Goal: Task Accomplishment & Management: Complete application form

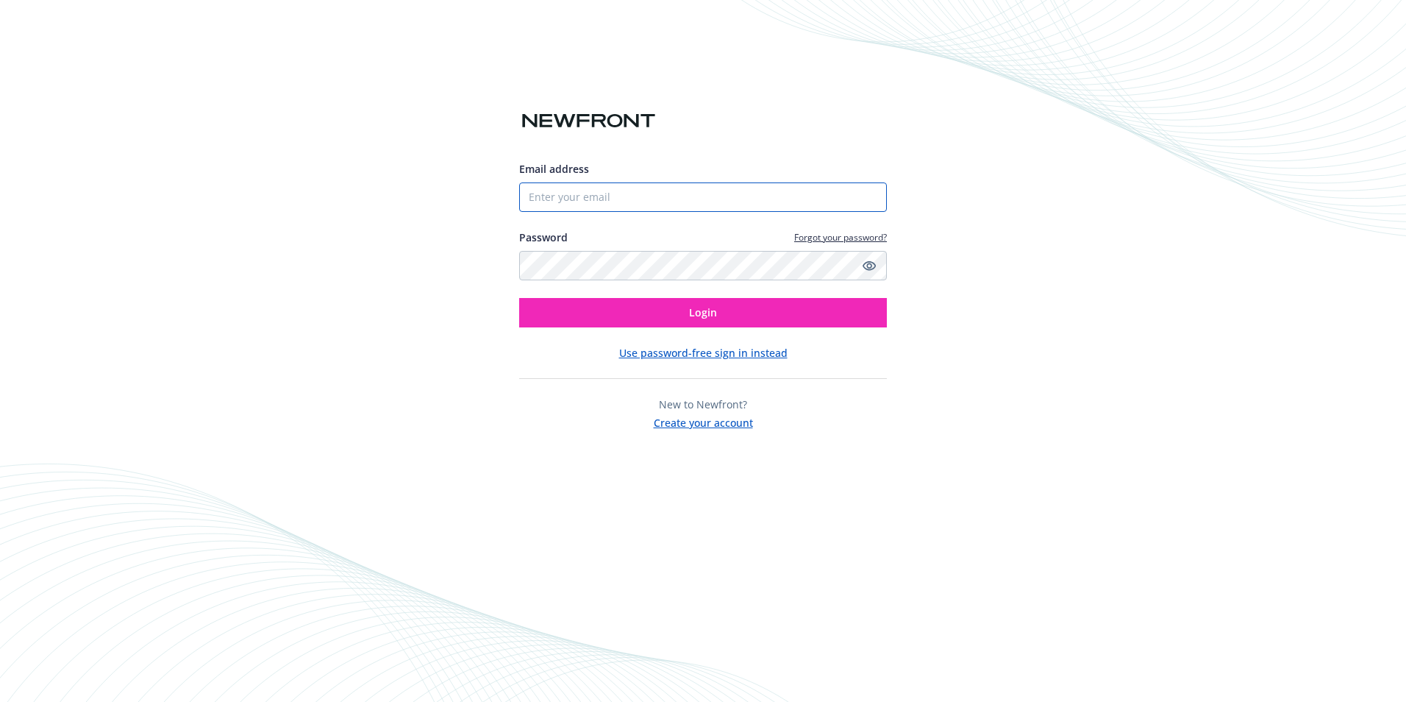
click at [623, 185] on input "Email address" at bounding box center [703, 196] width 368 height 29
type input "[EMAIL_ADDRESS][DOMAIN_NAME]"
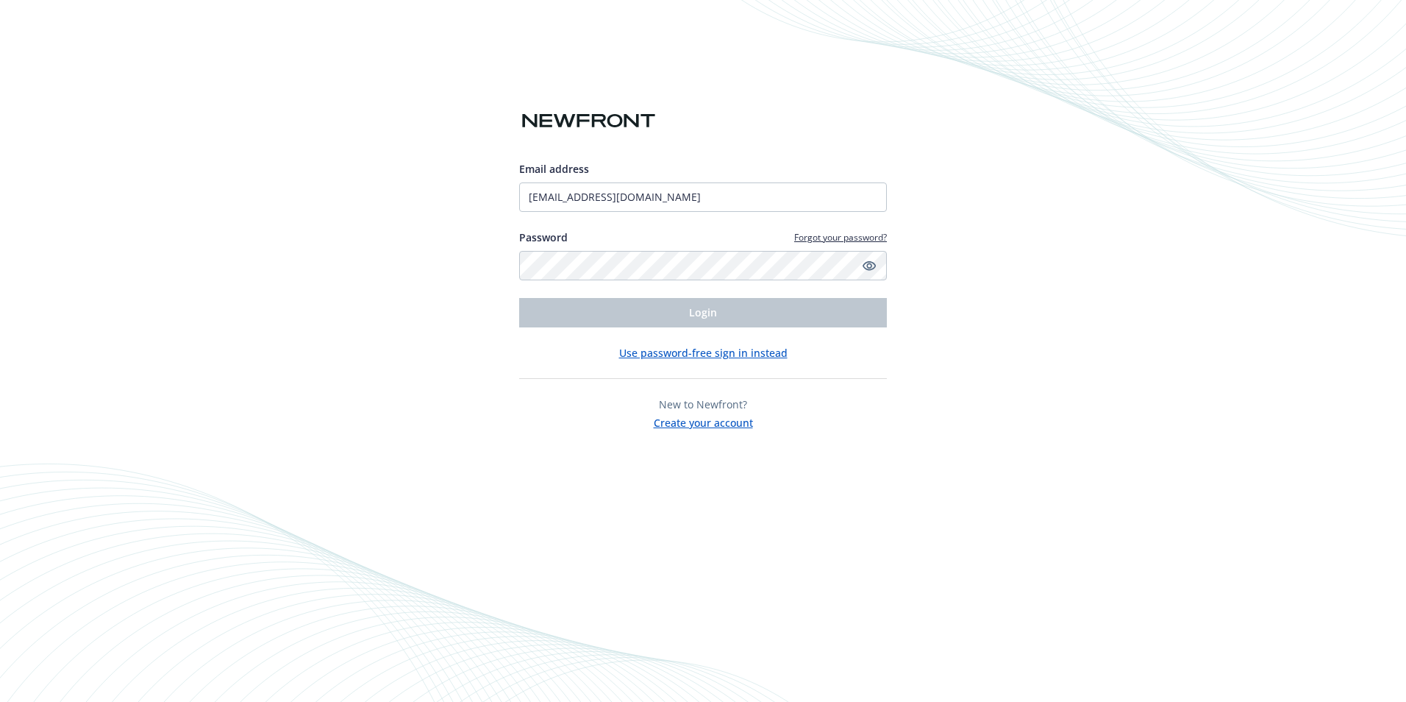
click at [719, 418] on button "Create your account" at bounding box center [703, 421] width 99 height 18
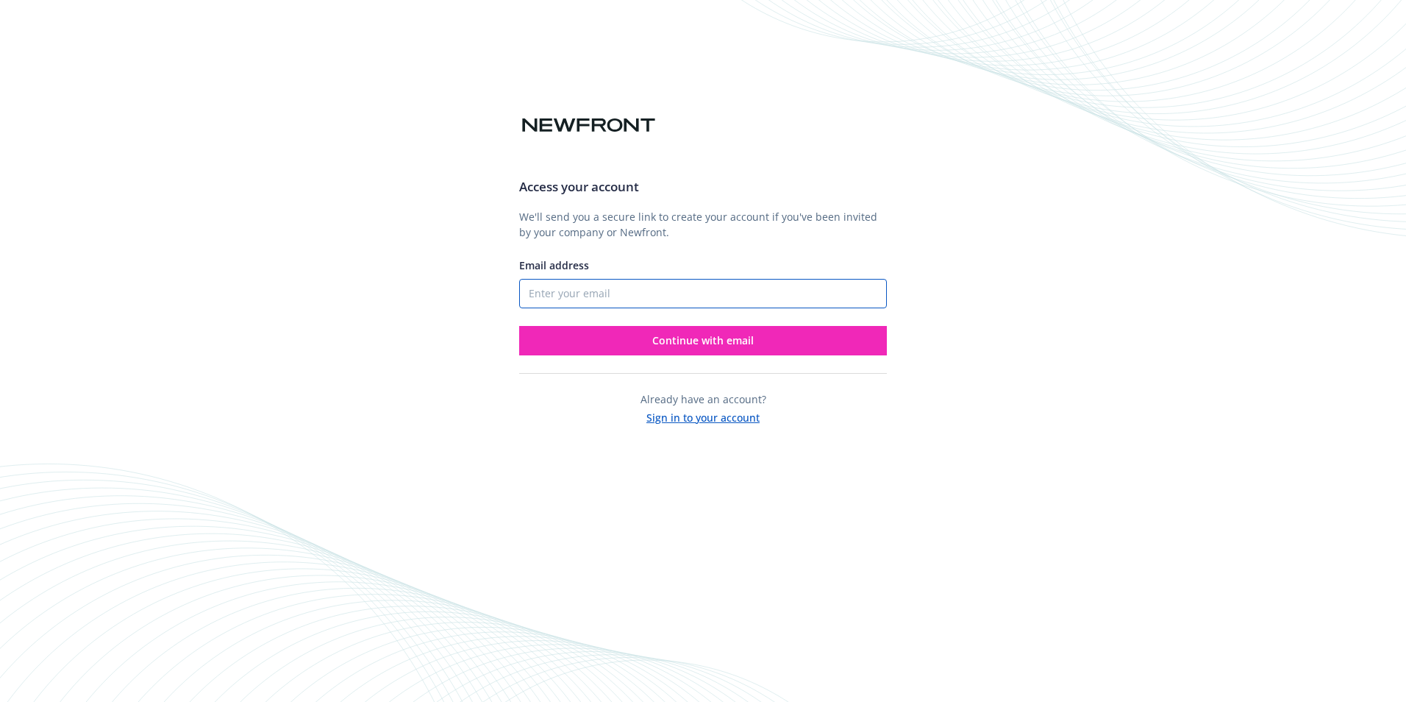
click at [641, 280] on input "Email address" at bounding box center [703, 293] width 368 height 29
type input "[EMAIL_ADDRESS][DOMAIN_NAME]"
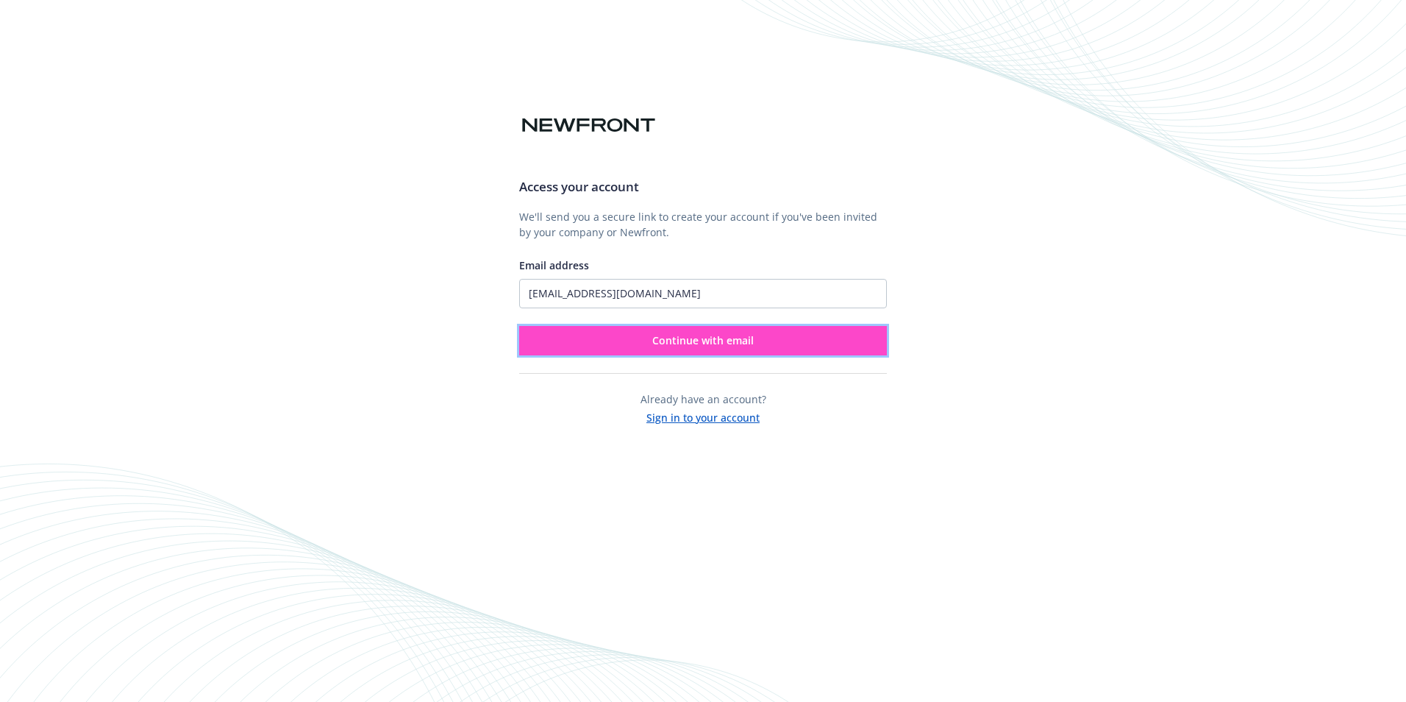
click at [688, 346] on span "Continue with email" at bounding box center [702, 340] width 101 height 14
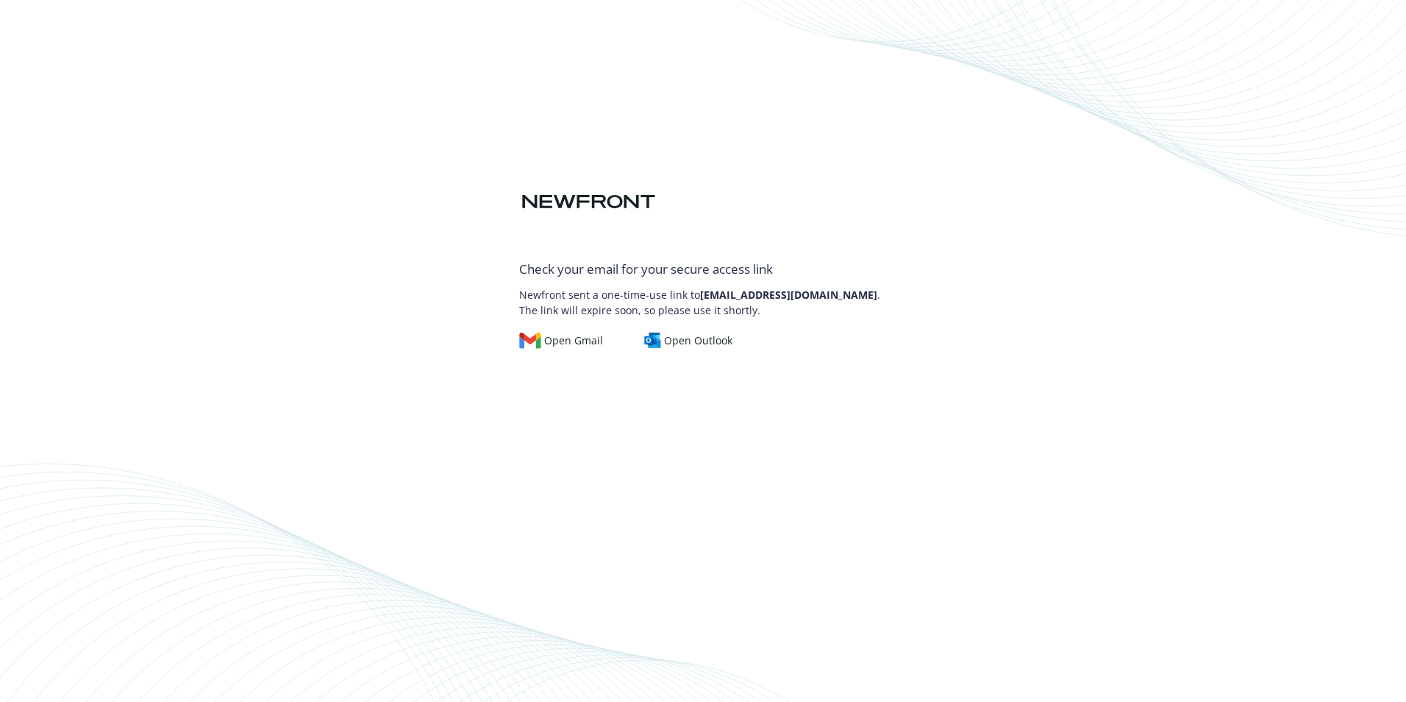
click at [768, 289] on b "[EMAIL_ADDRESS][DOMAIN_NAME]" at bounding box center [788, 295] width 177 height 14
